Goal: Information Seeking & Learning: Learn about a topic

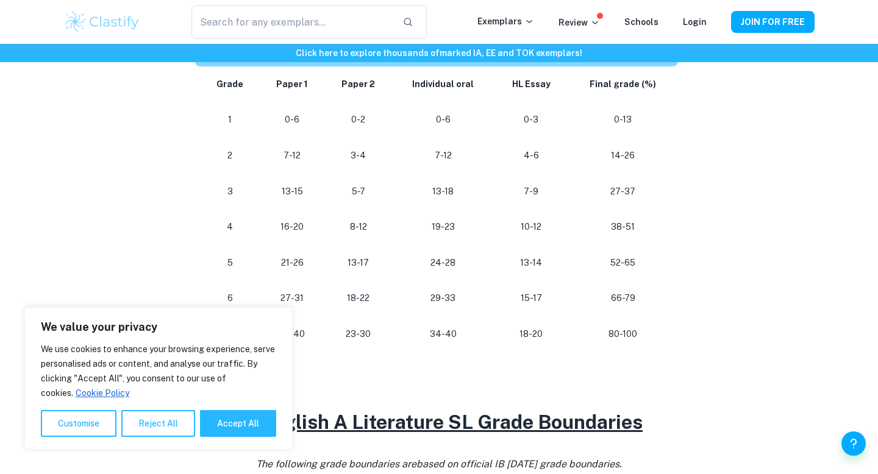
scroll to position [688, 0]
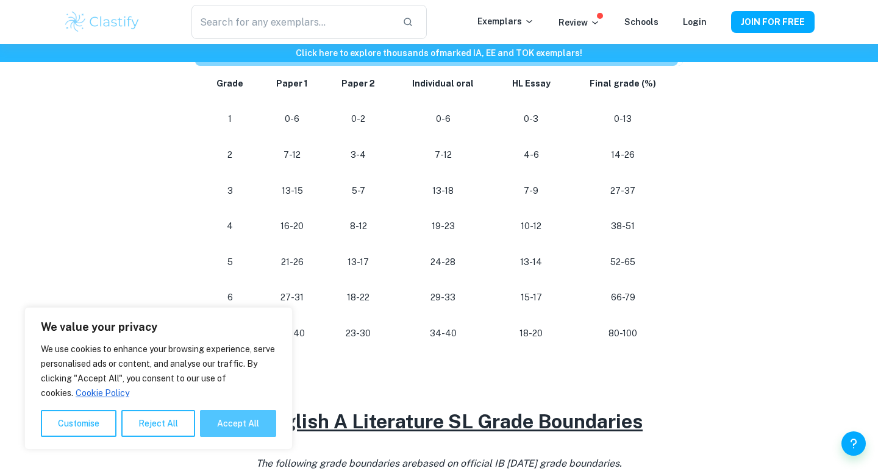
click at [243, 431] on button "Accept All" at bounding box center [238, 423] width 76 height 27
checkbox input "true"
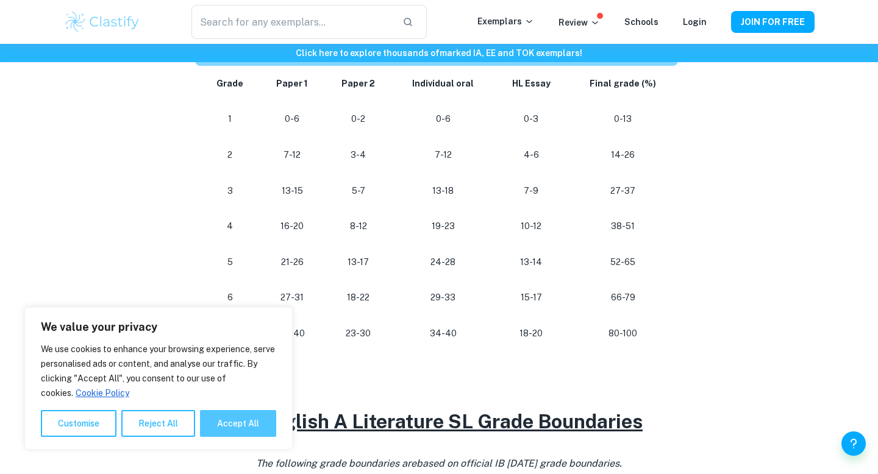
checkbox input "true"
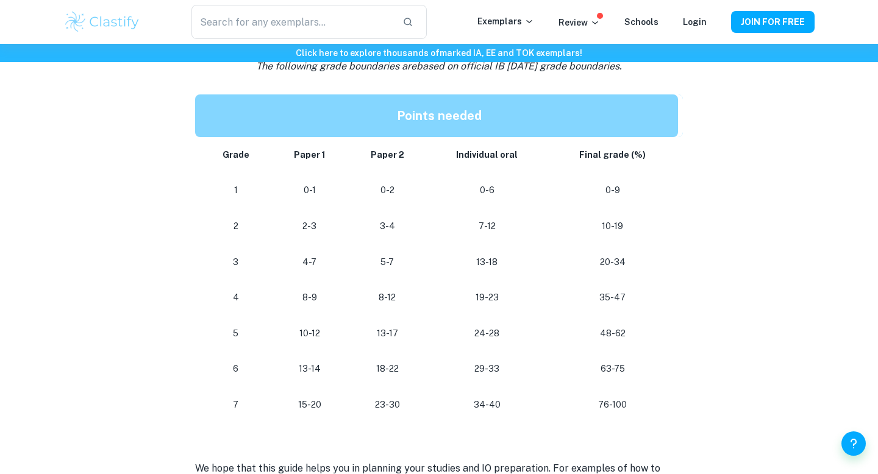
scroll to position [1088, 0]
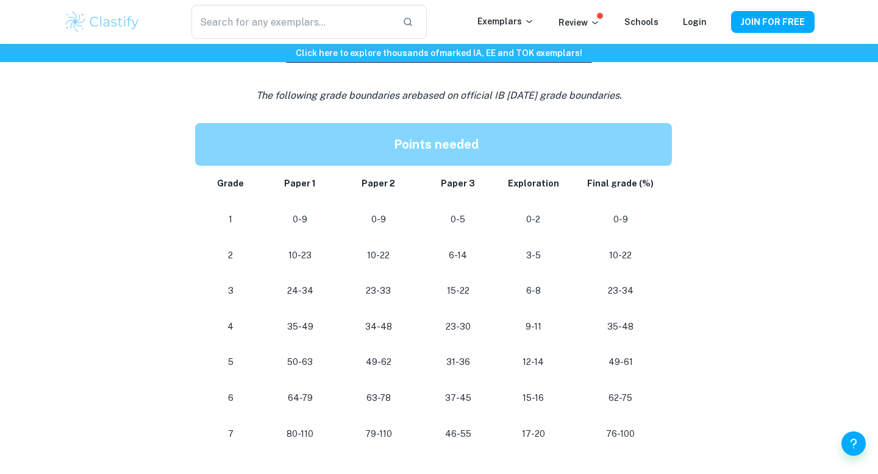
scroll to position [569, 0]
